Goal: Task Accomplishment & Management: Complete application form

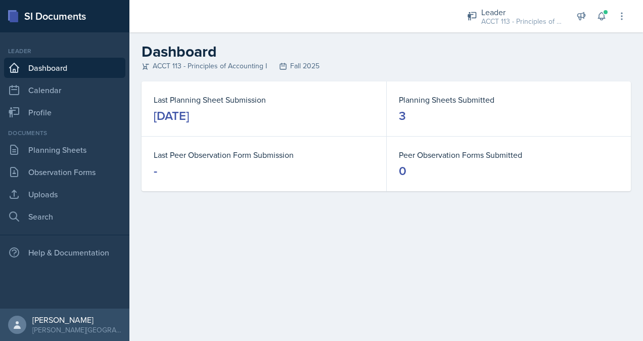
click at [403, 116] on div "3" at bounding box center [402, 116] width 7 height 16
click at [84, 149] on link "Planning Sheets" at bounding box center [64, 150] width 121 height 20
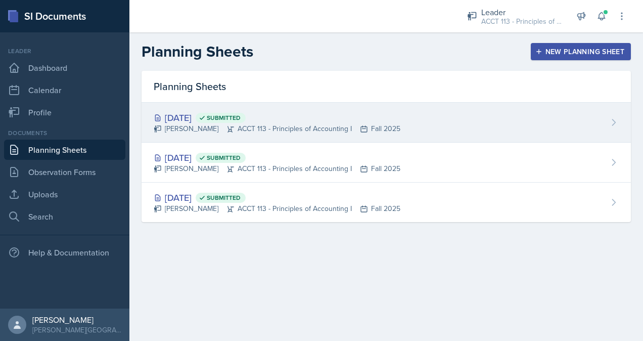
click at [348, 115] on div "[DATE] Submitted" at bounding box center [277, 118] width 247 height 14
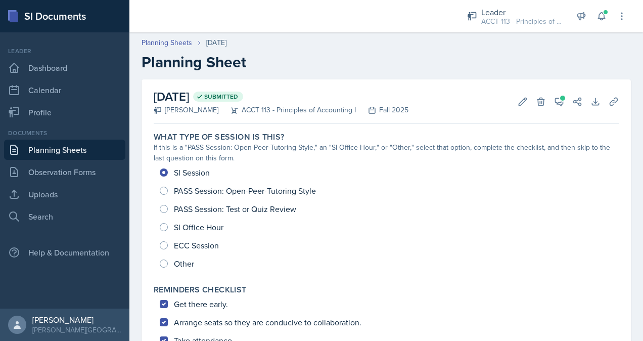
click at [72, 157] on link "Planning Sheets" at bounding box center [64, 150] width 121 height 20
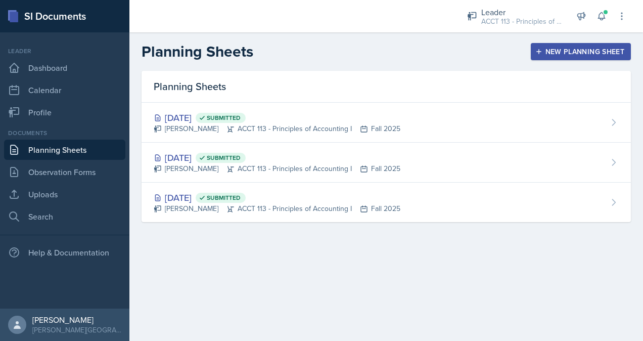
click at [580, 51] on div "New Planning Sheet" at bounding box center [581, 52] width 87 height 8
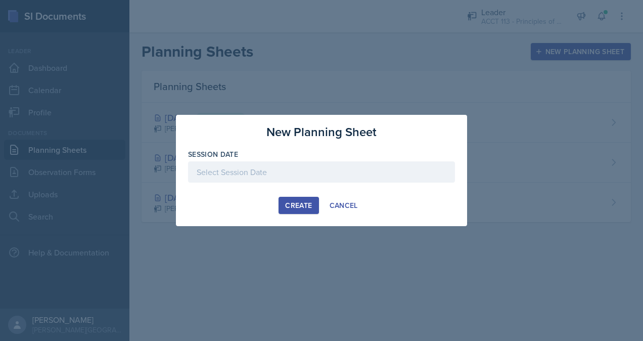
click at [236, 170] on div at bounding box center [321, 171] width 267 height 21
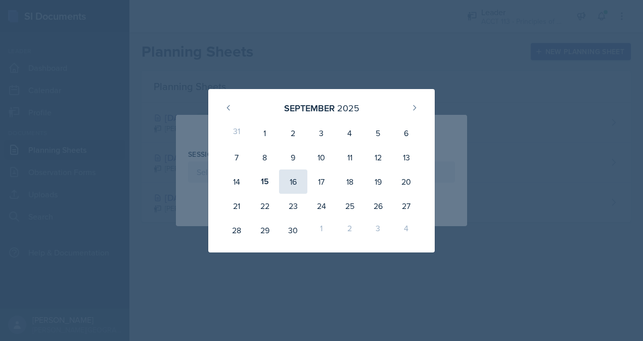
click at [295, 185] on div "16" at bounding box center [293, 181] width 28 height 24
type input "[DATE]"
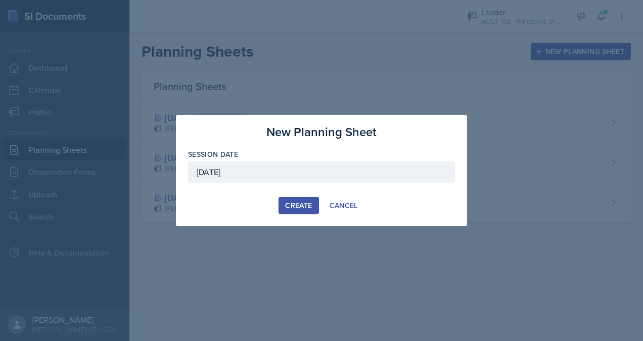
click at [295, 209] on div "Create" at bounding box center [298, 205] width 27 height 8
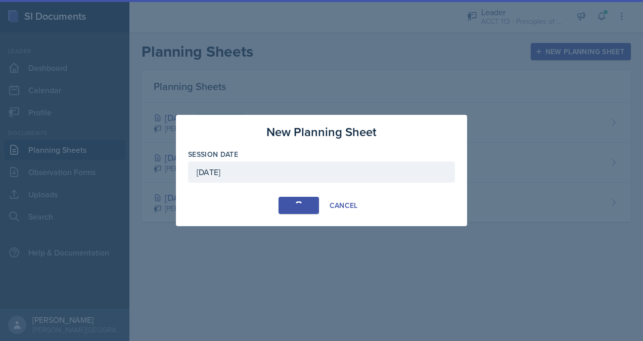
click at [295, 209] on button "Create" at bounding box center [299, 205] width 40 height 17
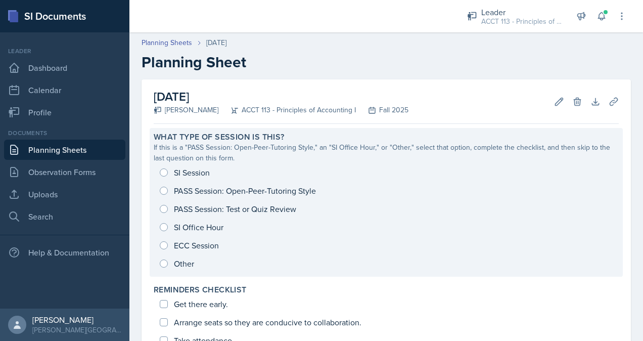
click at [171, 172] on div "SI Session PASS Session: Open-Peer-Tutoring Style PASS Session: Test or Quiz Re…" at bounding box center [386, 217] width 465 height 109
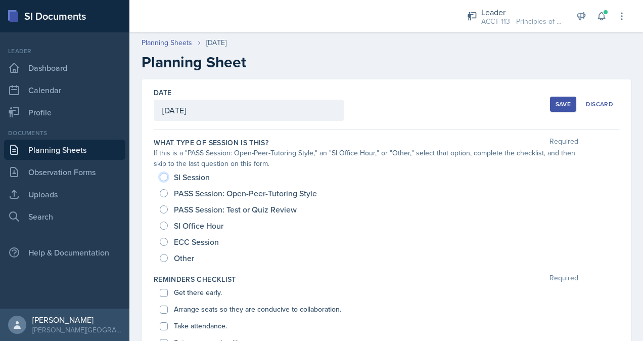
click at [164, 174] on input "SI Session" at bounding box center [164, 177] width 8 height 8
radio input "true"
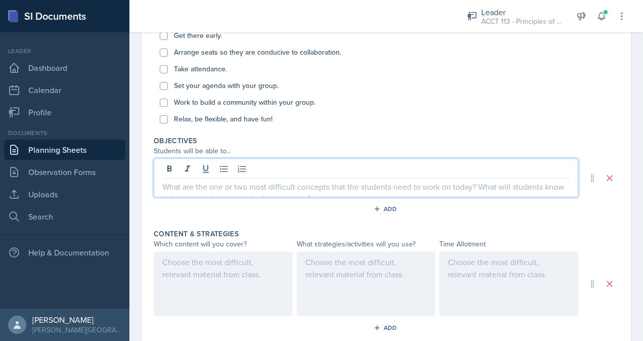
scroll to position [274, 0]
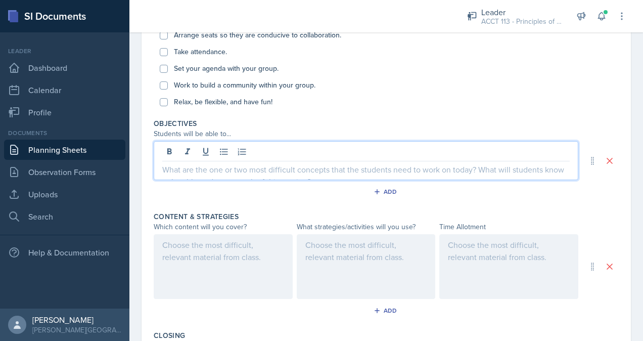
click at [208, 172] on p at bounding box center [366, 169] width 408 height 12
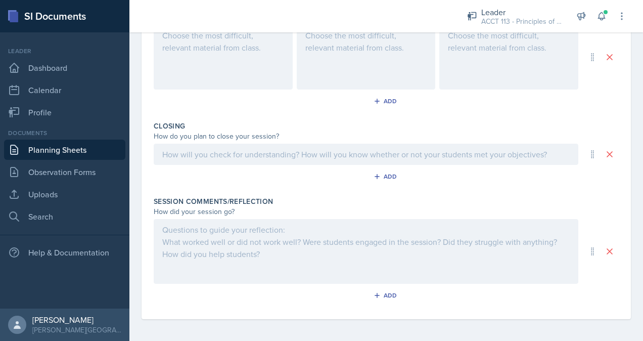
scroll to position [0, 0]
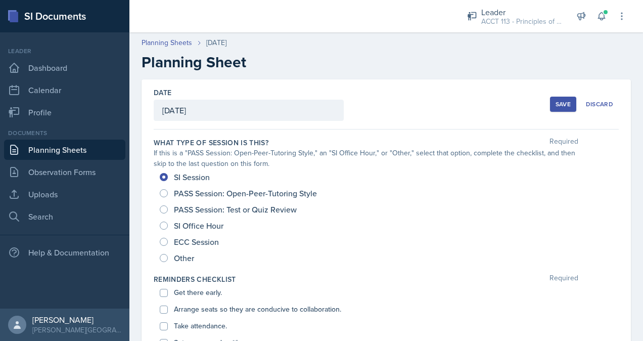
click at [556, 107] on div "Save" at bounding box center [563, 104] width 15 height 8
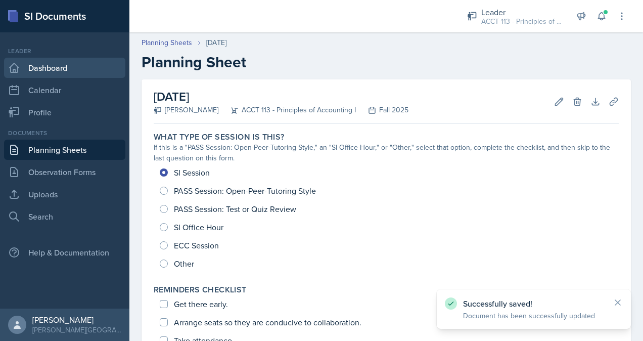
click at [52, 59] on link "Dashboard" at bounding box center [64, 68] width 121 height 20
